Goal: Information Seeking & Learning: Learn about a topic

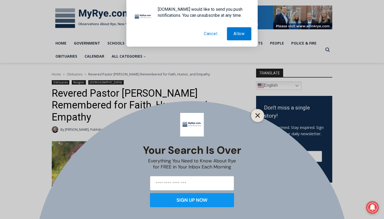
click at [257, 115] on icon "Close" at bounding box center [257, 115] width 5 height 5
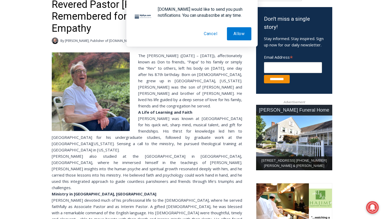
scroll to position [170, 0]
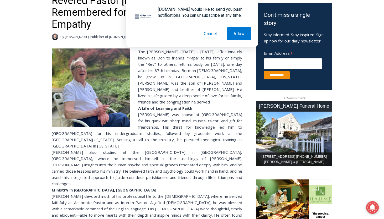
click at [209, 35] on button "Cancel" at bounding box center [210, 33] width 27 height 13
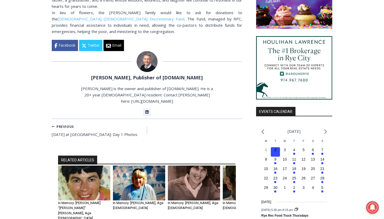
scroll to position [531, 0]
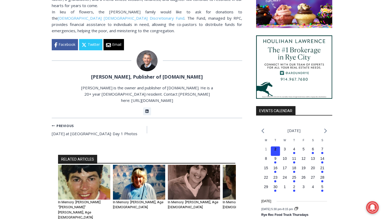
click at [214, 101] on div "Jay Sears, Publisher of MyRye.com Jay Sears is the owner and publisher of MyRye…" at bounding box center [147, 84] width 190 height 68
click at [228, 200] on link "In Memory: [PERSON_NAME], Age [DEMOGRAPHIC_DATA]" at bounding box center [248, 204] width 50 height 9
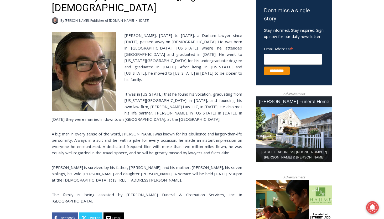
scroll to position [169, 0]
